Goal: Find contact information: Find contact information

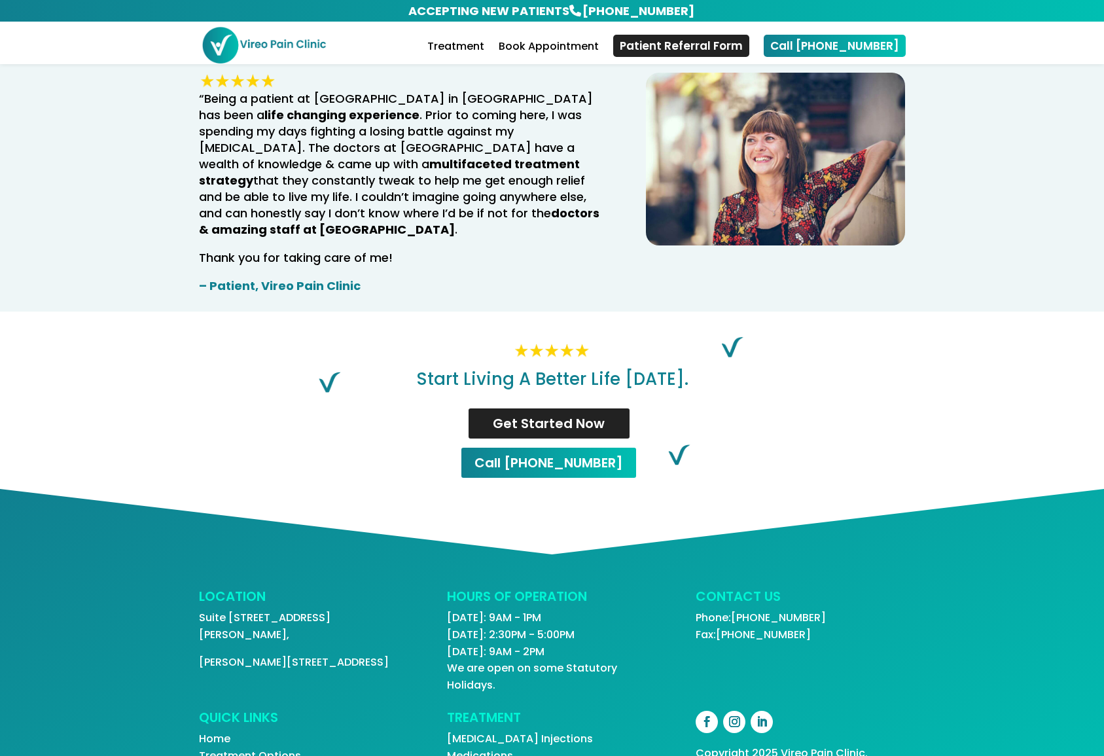
scroll to position [2506, 0]
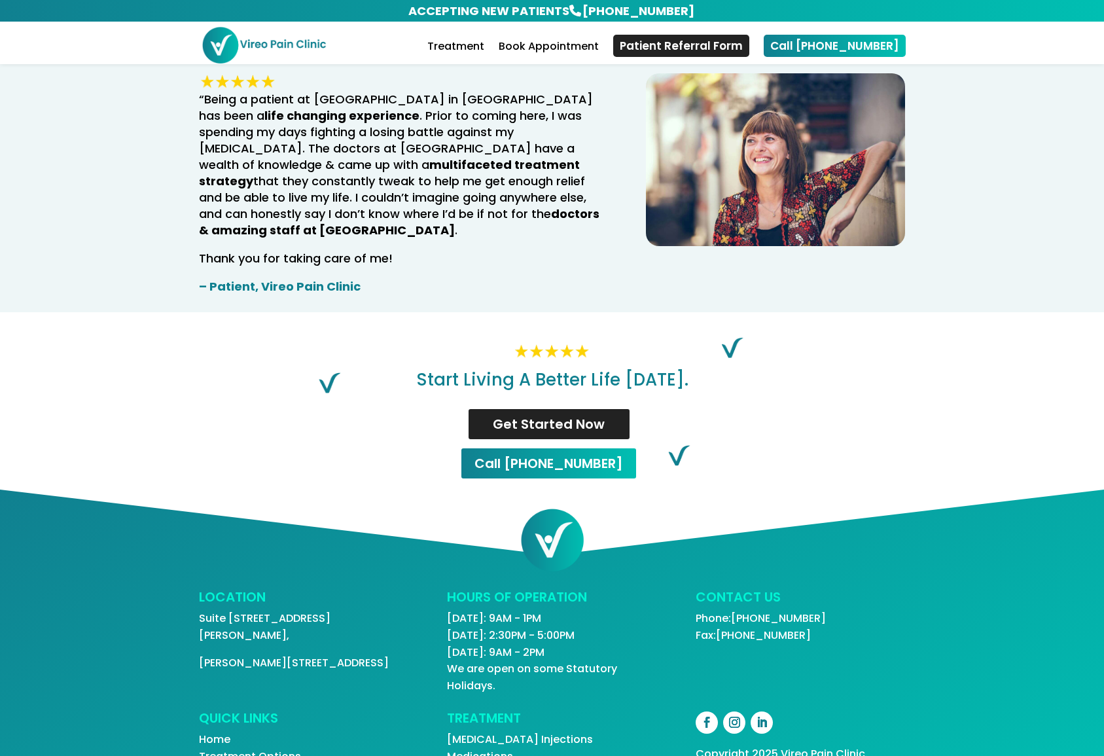
drag, startPoint x: 853, startPoint y: 581, endPoint x: 699, endPoint y: 560, distance: 155.2
click at [699, 610] on p "Phone: [PHONE_NUMBER] Fax: [PHONE_NUMBER]" at bounding box center [800, 626] width 209 height 33
click at [855, 597] on div "LOCATION Suite [STREET_ADDRESS][PERSON_NAME] HOURS OF OPERATION [DATE]: 9AM - 1…" at bounding box center [552, 641] width 707 height 103
drag, startPoint x: 824, startPoint y: 577, endPoint x: 694, endPoint y: 561, distance: 131.2
click at [694, 590] on div "LOCATION Suite [STREET_ADDRESS][PERSON_NAME] HOURS OF OPERATION [DATE]: 9AM - 1…" at bounding box center [552, 641] width 707 height 103
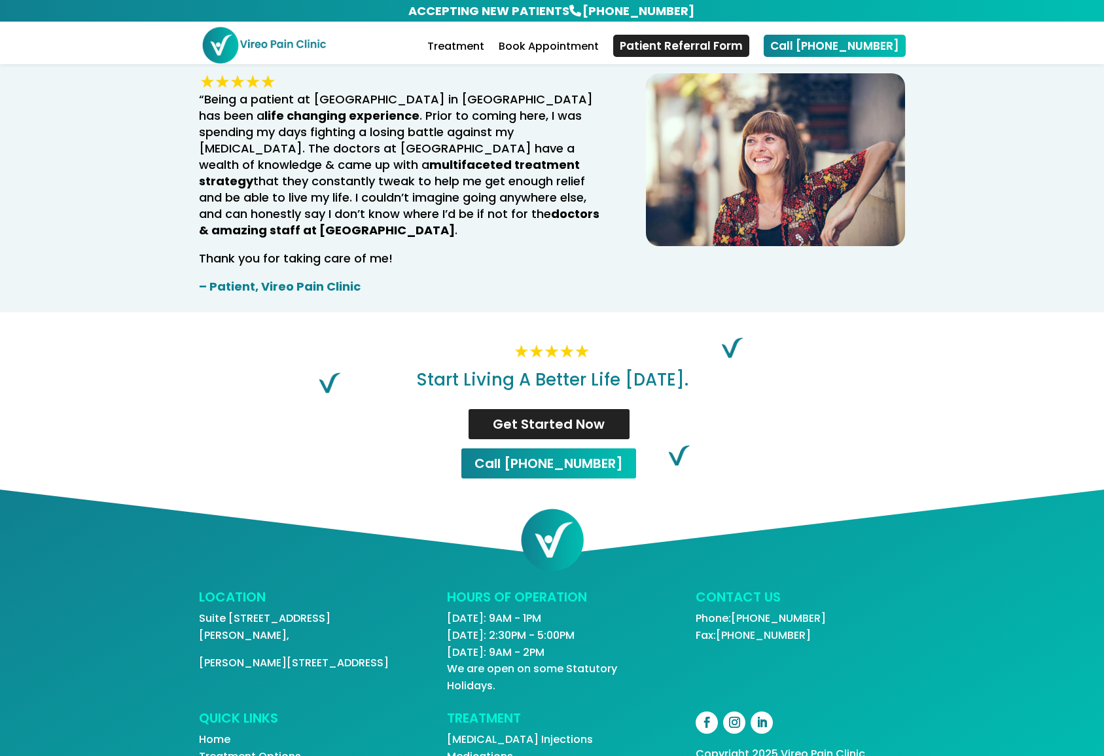
copy p "Phone: [PHONE_NUMBER] Fax: [PHONE_NUMBER]"
drag, startPoint x: 330, startPoint y: 592, endPoint x: 201, endPoint y: 565, distance: 131.7
click at [201, 590] on div "LOCATION Suite [STREET_ADDRESS][PERSON_NAME]" at bounding box center [303, 630] width 209 height 80
copy div "Suite [STREET_ADDRESS][PERSON_NAME]"
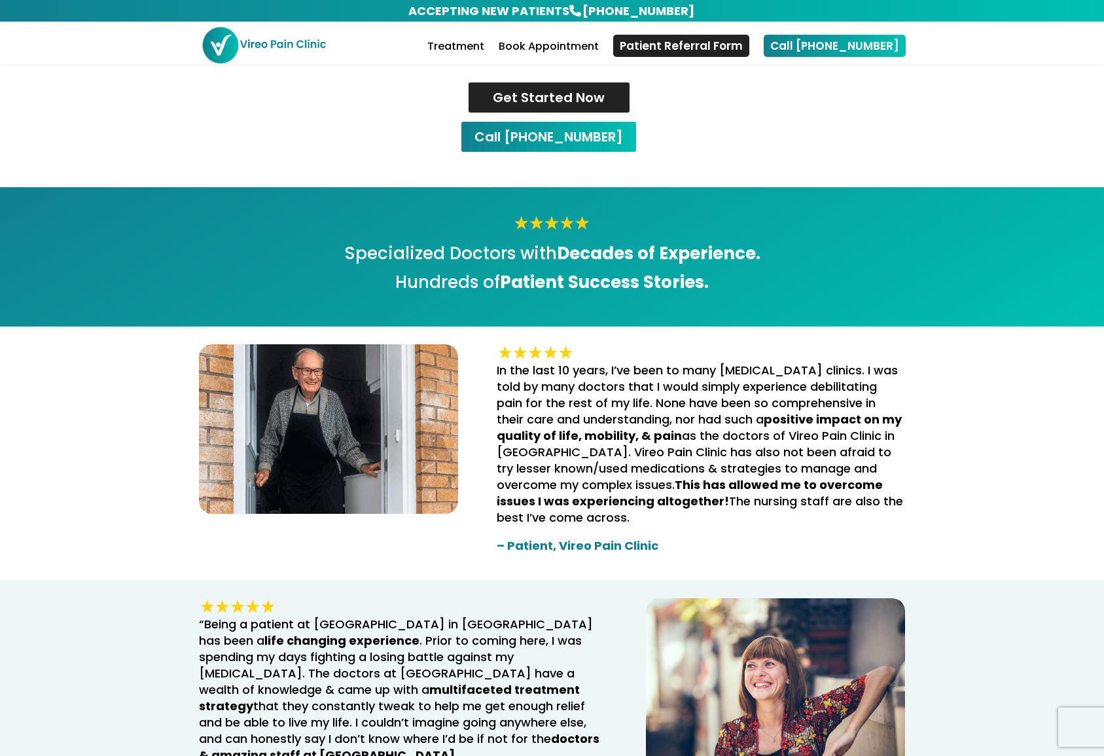
scroll to position [1977, 0]
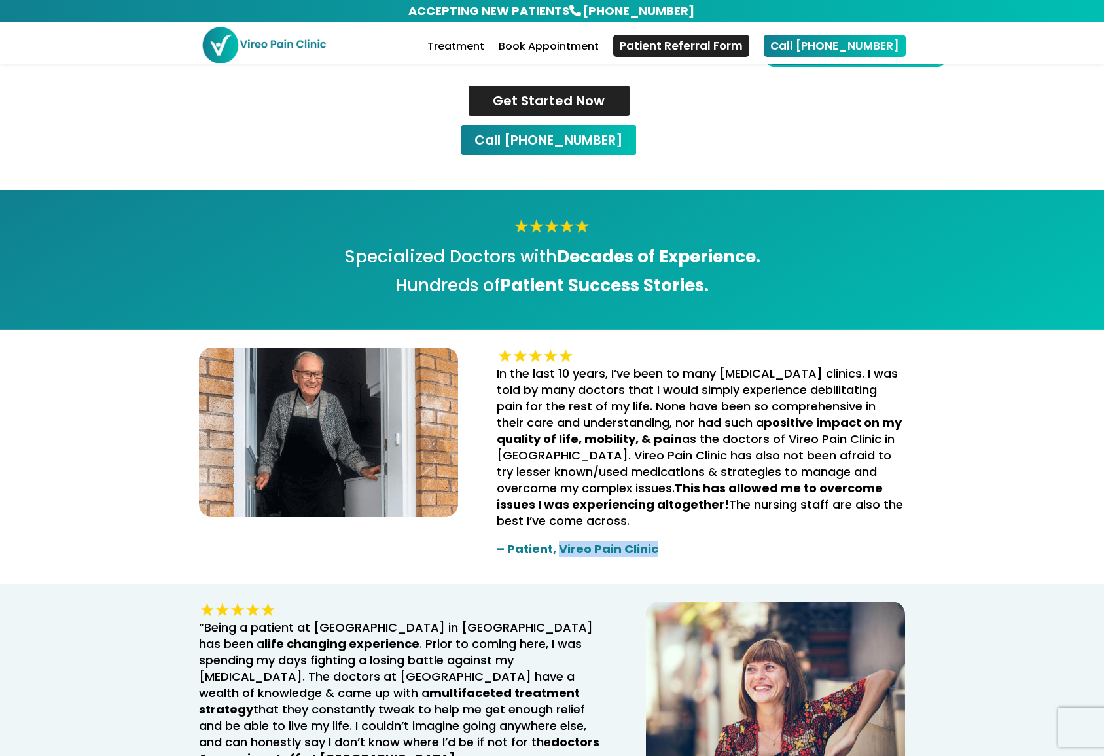
drag, startPoint x: 648, startPoint y: 508, endPoint x: 558, endPoint y: 510, distance: 90.3
click at [558, 541] on p "– Patient, Vireo Pain Clinic" at bounding box center [701, 549] width 408 height 16
copy strong "Vireo Pain Clinic"
